Goal: Entertainment & Leisure: Consume media (video, audio)

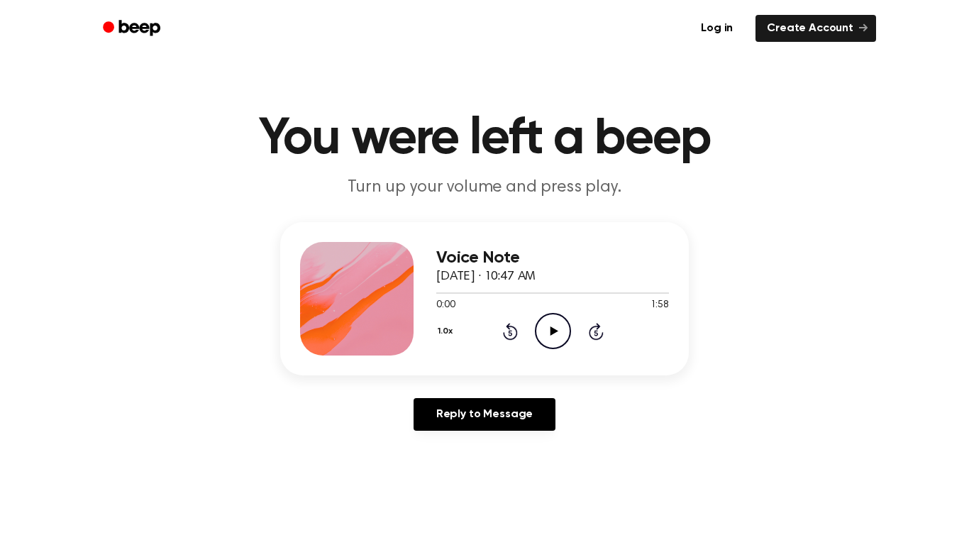
click at [555, 337] on icon "Play Audio" at bounding box center [553, 331] width 36 height 36
click at [555, 337] on icon "Pause Audio" at bounding box center [553, 331] width 36 height 36
click at [437, 292] on div at bounding box center [519, 292] width 166 height 1
click at [549, 335] on icon "Play Audio" at bounding box center [553, 331] width 36 height 36
click at [548, 331] on icon "Pause Audio" at bounding box center [553, 331] width 36 height 36
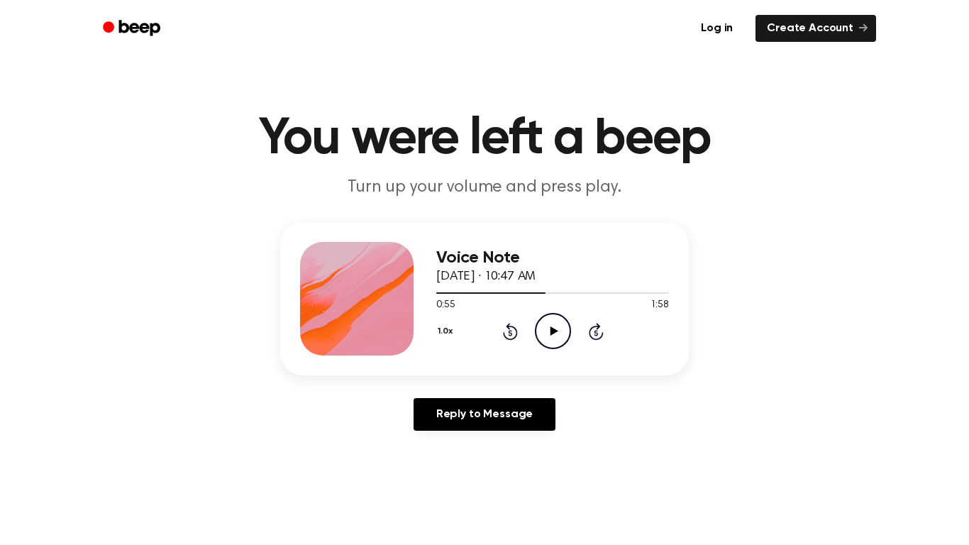
click at [548, 331] on icon "Play Audio" at bounding box center [553, 331] width 36 height 36
click at [548, 331] on icon "Pause Audio" at bounding box center [553, 331] width 36 height 36
click at [548, 331] on icon "Play Audio" at bounding box center [553, 331] width 36 height 36
click at [548, 331] on icon "Pause Audio" at bounding box center [553, 331] width 36 height 36
click at [548, 331] on icon "Play Audio" at bounding box center [553, 331] width 36 height 36
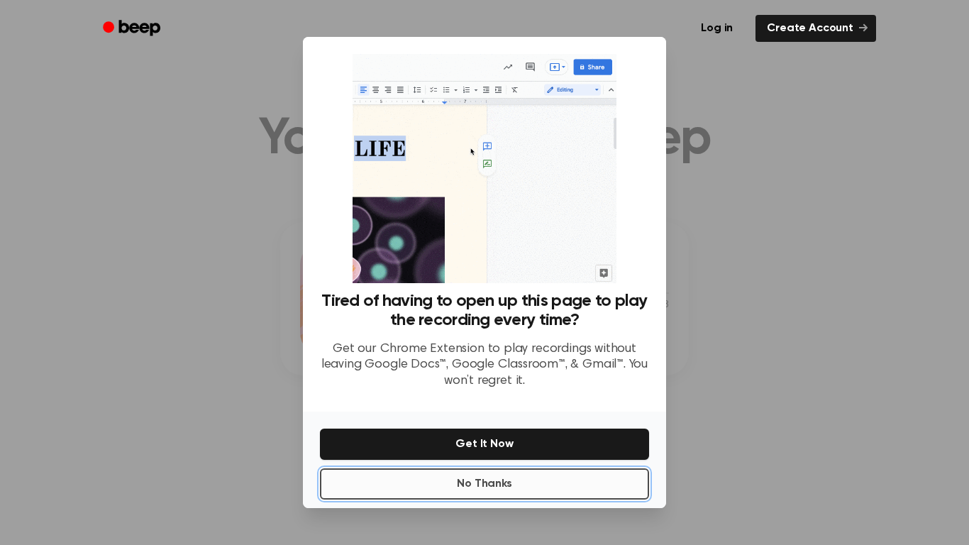
click at [504, 483] on button "No Thanks" at bounding box center [484, 483] width 329 height 31
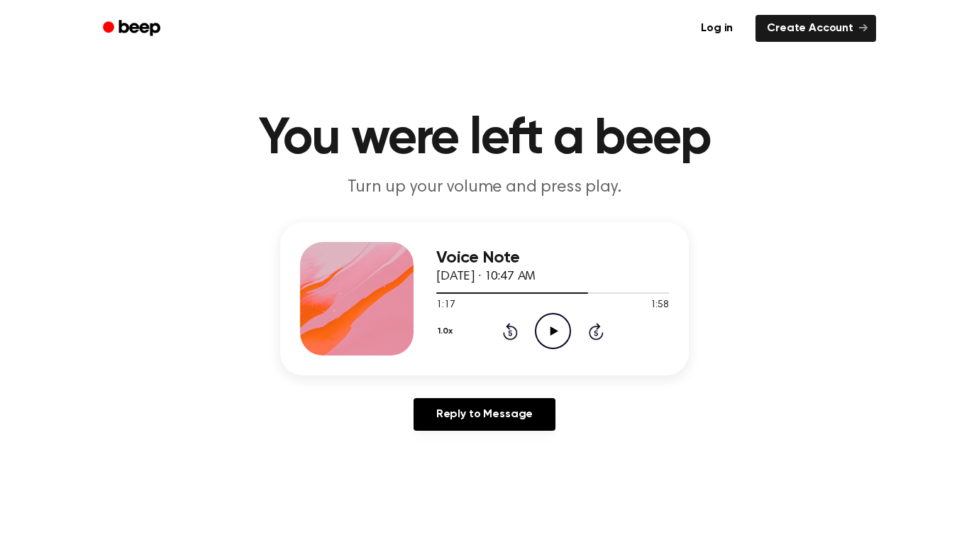
click at [545, 345] on icon "Play Audio" at bounding box center [553, 331] width 36 height 36
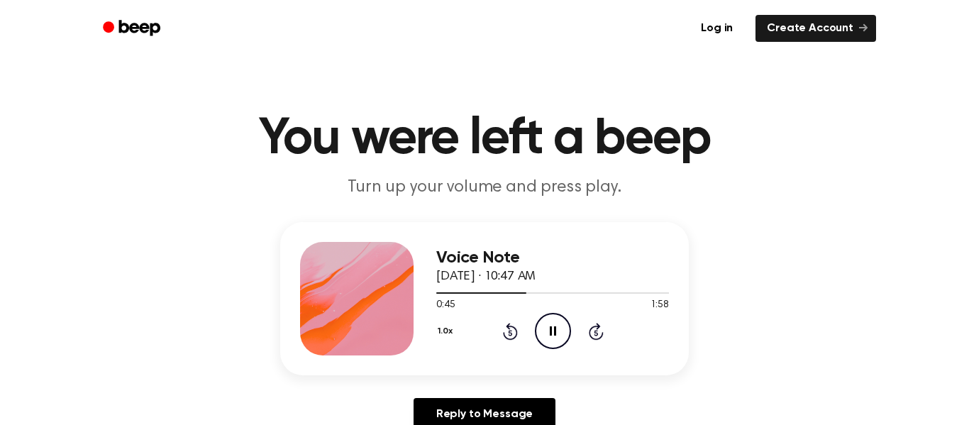
click at [554, 329] on icon at bounding box center [553, 330] width 6 height 9
